Goal: Information Seeking & Learning: Learn about a topic

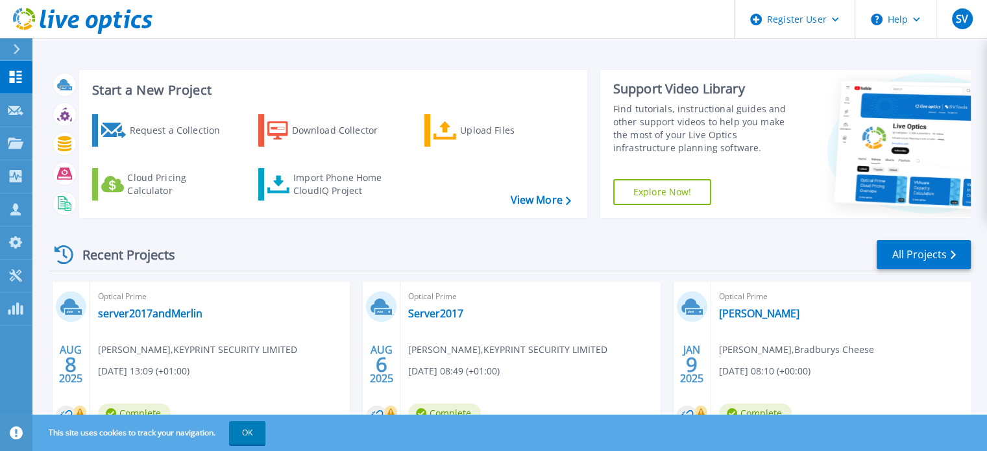
scroll to position [73, 0]
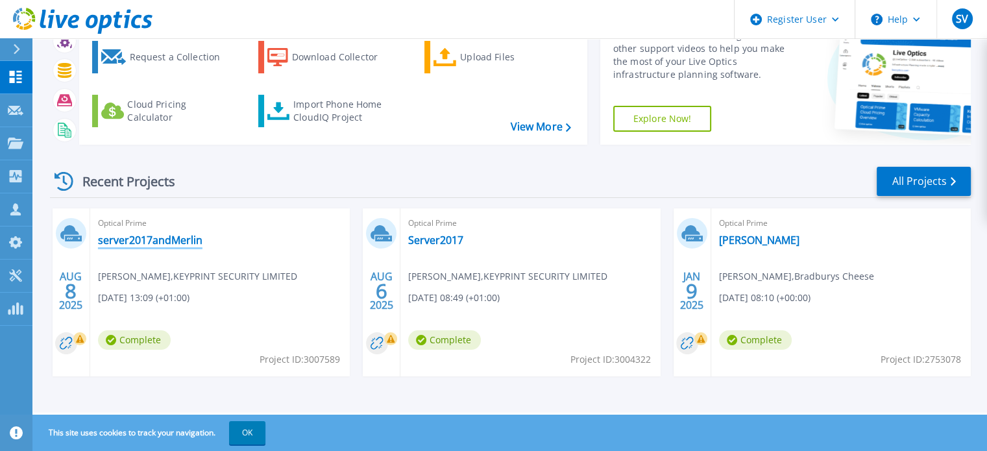
click at [130, 238] on link "server2017andMerlin" at bounding box center [150, 240] width 104 height 13
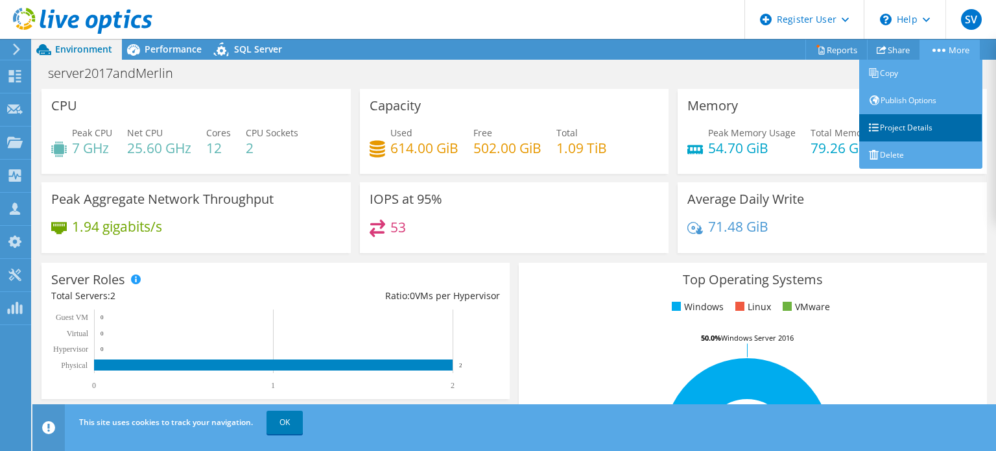
click at [886, 119] on link "Project Details" at bounding box center [920, 127] width 123 height 27
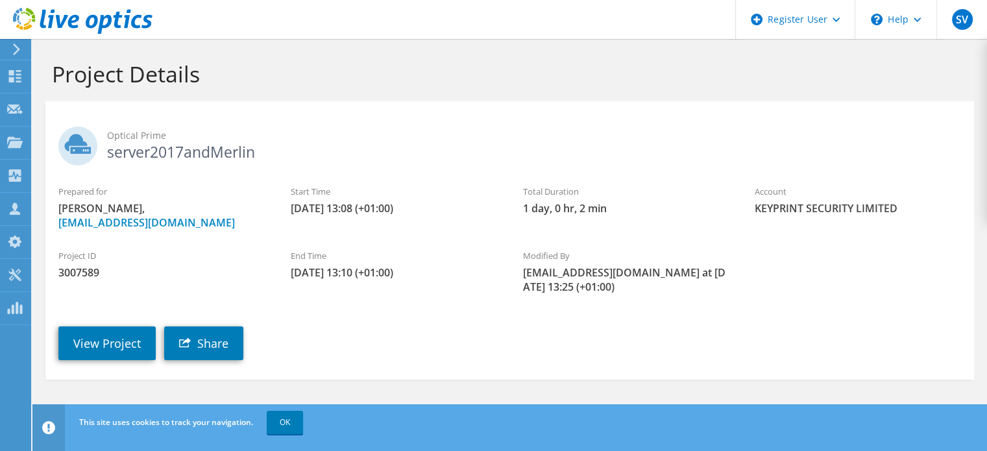
click at [80, 269] on span "3007589" at bounding box center [161, 272] width 206 height 14
copy span "3007589"
click at [96, 332] on link "View Project" at bounding box center [106, 343] width 97 height 34
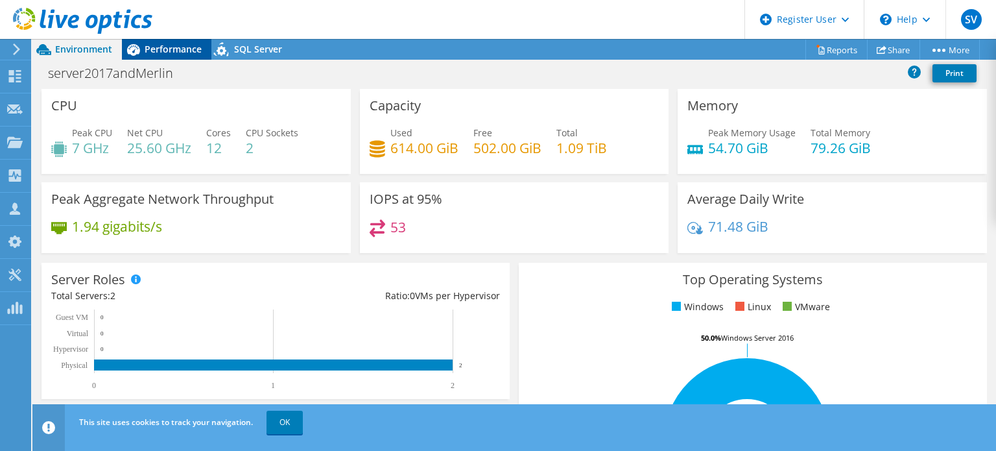
click at [161, 46] on span "Performance" at bounding box center [173, 49] width 57 height 12
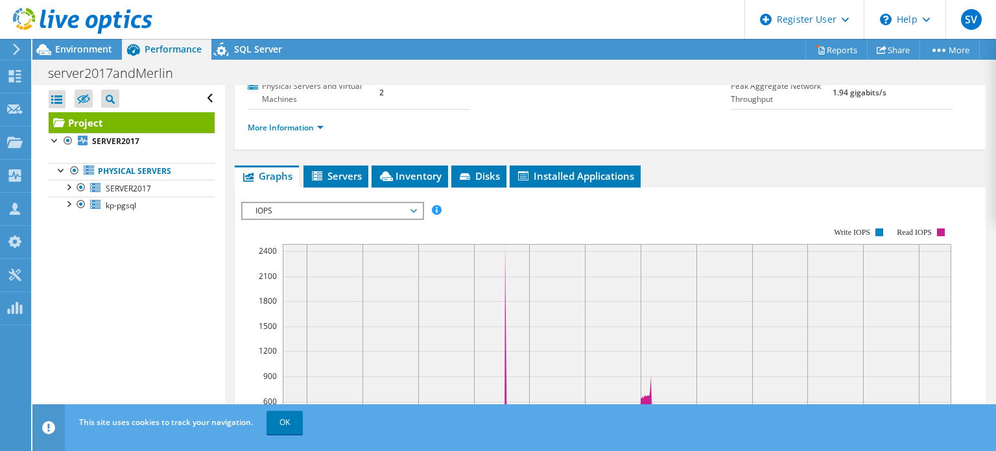
scroll to position [178, 0]
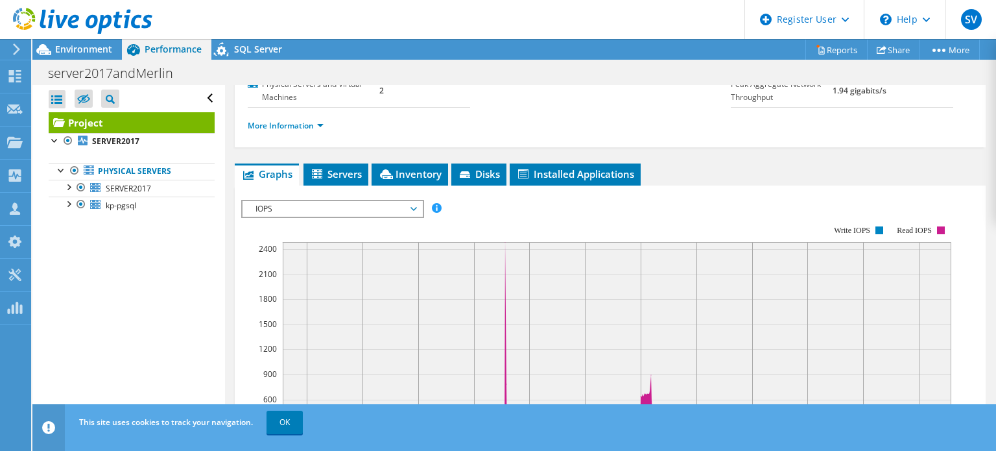
click at [309, 217] on span "IOPS" at bounding box center [332, 209] width 167 height 16
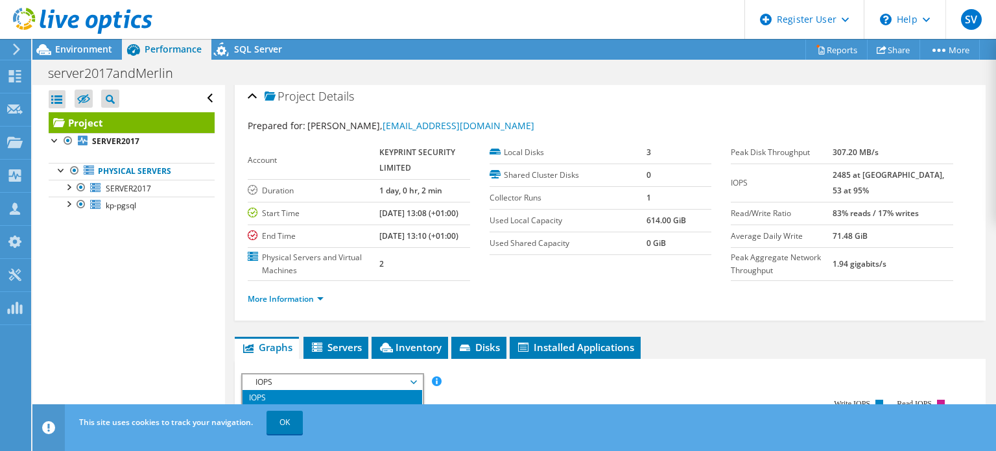
scroll to position [5, 0]
click at [555, 268] on section "Account KEYPRINT SECURITY LIMITED Duration 1 day, 0 hr, 2 min Start Time 08/08/…" at bounding box center [489, 210] width 483 height 139
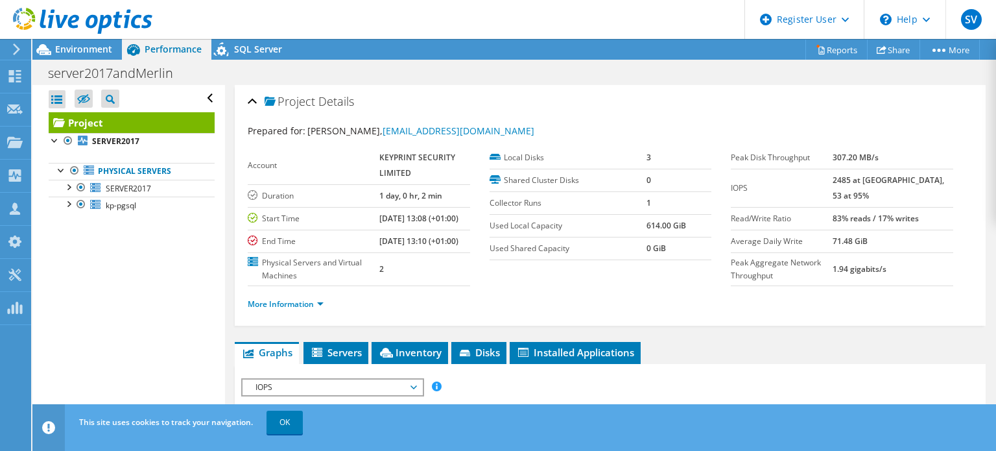
scroll to position [0, 0]
click at [88, 53] on span "Environment" at bounding box center [83, 49] width 57 height 12
